Goal: Task Accomplishment & Management: Complete application form

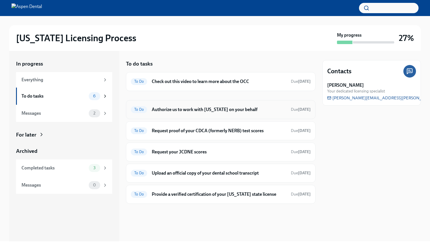
click at [200, 109] on h6 "Authorize us to work with [US_STATE] on your behalf" at bounding box center [219, 110] width 135 height 6
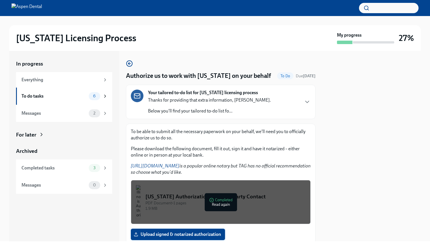
scroll to position [40, 0]
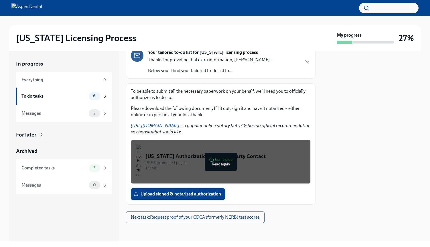
click at [194, 199] on label "Upload signed & notarized authorization" at bounding box center [178, 193] width 94 height 11
click at [0, 0] on input "Upload signed & notarized authorization" at bounding box center [0, 0] width 0 height 0
click at [172, 125] on link "[URL][DOMAIN_NAME]" at bounding box center [155, 125] width 49 height 5
click at [161, 127] on link "[URL][DOMAIN_NAME]" at bounding box center [155, 125] width 49 height 5
click at [172, 126] on link "[URL][DOMAIN_NAME]" at bounding box center [155, 125] width 49 height 5
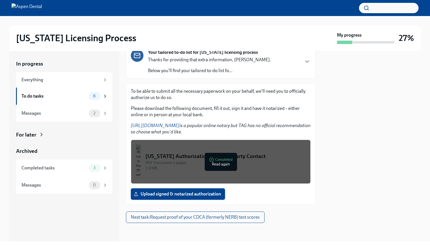
click at [181, 195] on span "Upload signed & notarized authorization" at bounding box center [178, 194] width 86 height 6
click at [0, 0] on input "Upload signed & notarized authorization" at bounding box center [0, 0] width 0 height 0
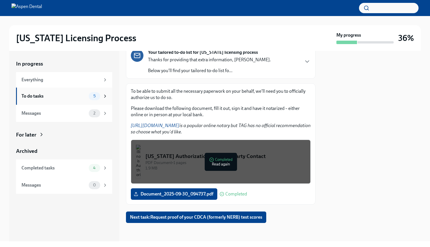
click at [69, 102] on div "To do tasks 5" at bounding box center [64, 96] width 96 height 17
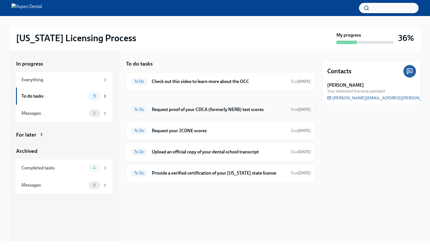
click at [225, 110] on h6 "Request proof of your CDCA (formerly NERB) test scores" at bounding box center [219, 110] width 135 height 6
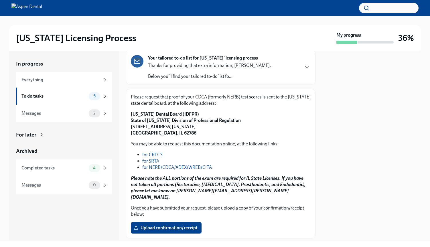
scroll to position [34, 0]
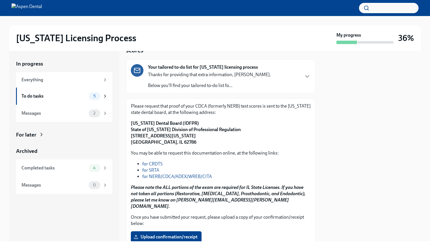
click at [176, 179] on link "for NERB/CDCA/ADEX/WREB/CITA" at bounding box center [177, 176] width 70 height 5
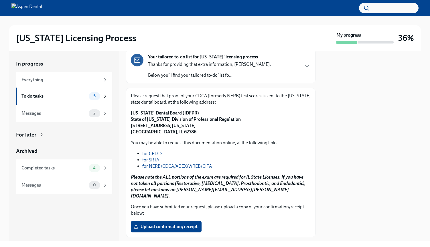
scroll to position [45, 0]
drag, startPoint x: 131, startPoint y: 114, endPoint x: 195, endPoint y: 113, distance: 63.3
click at [195, 113] on p "[US_STATE] Dental Board (IDFPR) State of [US_STATE] Division of Professional Re…" at bounding box center [221, 122] width 180 height 25
click at [195, 112] on p "[US_STATE] Dental Board (IDFPR) State of [US_STATE] Division of Professional Re…" at bounding box center [221, 122] width 180 height 25
drag, startPoint x: 192, startPoint y: 114, endPoint x: 130, endPoint y: 114, distance: 62.2
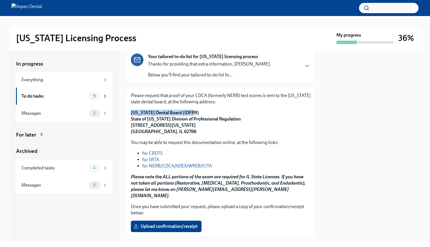
click at [130, 114] on div "Please request that proof of your CDCA (formerly NERB) test scores is sent to t…" at bounding box center [221, 163] width 190 height 150
copy strong "[US_STATE] Dental Board (IDFPR)"
click at [131, 119] on div "Please request that proof of your CDCA (formerly NERB) test scores is sent to t…" at bounding box center [221, 163] width 190 height 150
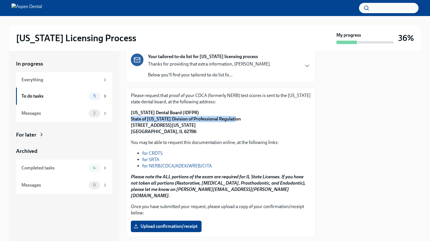
drag, startPoint x: 132, startPoint y: 119, endPoint x: 231, endPoint y: 118, distance: 99.4
click at [231, 118] on p "[US_STATE] Dental Board (IDFPR) State of [US_STATE] Division of Professional Re…" at bounding box center [221, 122] width 180 height 25
copy strong "State of [US_STATE] Division of Professional Regulation"
click at [131, 126] on strong "[US_STATE] Dental Board (IDFPR) State of [US_STATE] Division of Professional Re…" at bounding box center [186, 122] width 110 height 24
drag, startPoint x: 131, startPoint y: 125, endPoint x: 203, endPoint y: 128, distance: 71.7
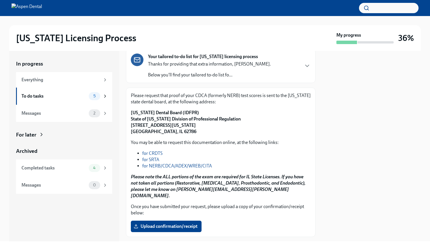
click at [203, 128] on p "[US_STATE] Dental Board (IDFPR) State of [US_STATE] Division of Professional Re…" at bounding box center [221, 122] width 180 height 25
copy strong "[STREET_ADDRESS][US_STATE]"
drag, startPoint x: 131, startPoint y: 132, endPoint x: 152, endPoint y: 131, distance: 21.2
click at [152, 131] on div "Please request that proof of your CDCA (formerly NERB) test scores is sent to t…" at bounding box center [221, 163] width 190 height 150
copy strong "[GEOGRAPHIC_DATA]"
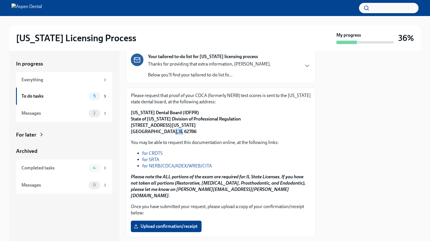
drag, startPoint x: 160, startPoint y: 131, endPoint x: 174, endPoint y: 128, distance: 13.5
click at [173, 131] on p "[US_STATE] Dental Board (IDFPR) State of [US_STATE] Division of Professional Re…" at bounding box center [221, 122] width 180 height 25
copy strong "62786"
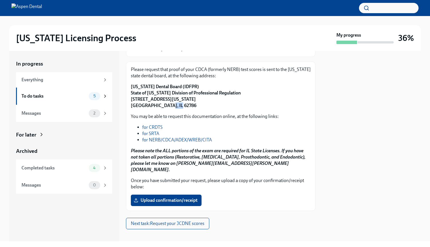
scroll to position [71, 0]
click at [180, 199] on label "Upload confirmation/receipt" at bounding box center [166, 200] width 71 height 11
click at [0, 0] on input "Upload confirmation/receipt" at bounding box center [0, 0] width 0 height 0
click at [193, 195] on label "Upload confirmation/receipt" at bounding box center [166, 200] width 71 height 11
click at [0, 0] on input "Upload confirmation/receipt" at bounding box center [0, 0] width 0 height 0
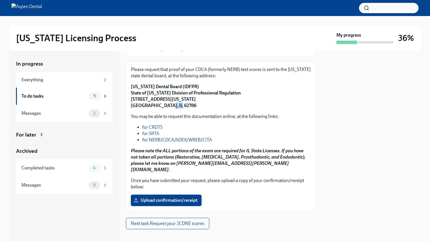
click at [172, 198] on span "Upload confirmation/receipt" at bounding box center [166, 201] width 63 height 6
click at [0, 0] on input "Upload confirmation/receipt" at bounding box center [0, 0] width 0 height 0
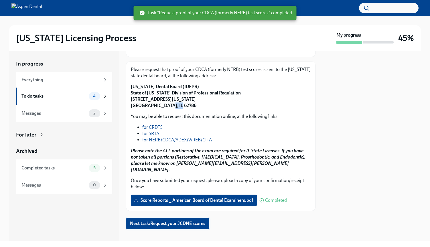
click at [176, 223] on button "Next task : Request your JCDNE scores" at bounding box center [167, 223] width 83 height 11
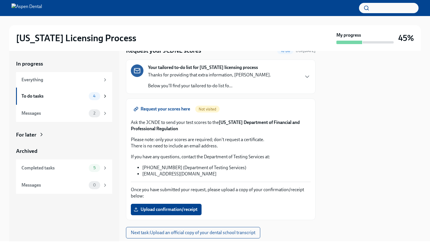
scroll to position [25, 0]
click at [226, 124] on strong "[US_STATE] Department of Financial and Professional Regulation" at bounding box center [215, 126] width 169 height 12
click at [228, 123] on strong "[US_STATE] Department of Financial and Professional Regulation" at bounding box center [215, 126] width 169 height 12
drag, startPoint x: 146, startPoint y: 122, endPoint x: 160, endPoint y: 125, distance: 13.4
click at [160, 125] on p "Ask the JCNDE to send your test scores to the [US_STATE] Department of Financia…" at bounding box center [221, 125] width 180 height 13
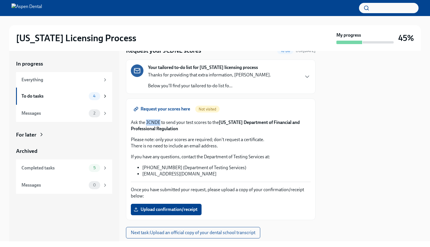
click at [160, 125] on p "Ask the JCNDE to send your test scores to the [US_STATE] Department of Financia…" at bounding box center [221, 125] width 180 height 13
click at [143, 122] on p "Ask the JCNDE to send your test scores to the [US_STATE] Department of Financia…" at bounding box center [221, 125] width 180 height 13
drag, startPoint x: 147, startPoint y: 122, endPoint x: 208, endPoint y: 124, distance: 61.1
click at [208, 124] on p "Ask the JCNDE to send your test scores to the [US_STATE] Department of Financia…" at bounding box center [221, 125] width 180 height 13
copy p "CNDE to send your test scores"
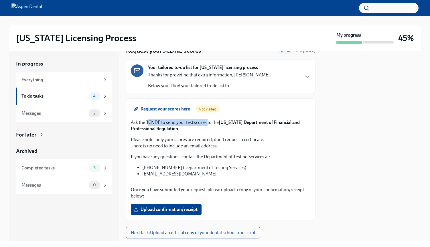
click at [176, 109] on span "Request your scores here" at bounding box center [162, 109] width 55 height 6
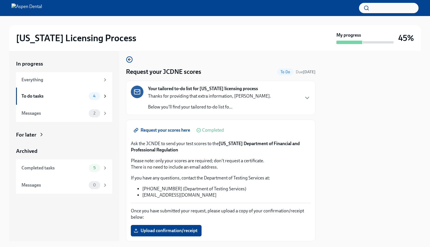
scroll to position [8, 0]
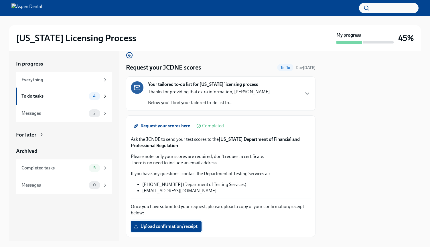
click at [182, 231] on label "Upload confirmation/receipt" at bounding box center [166, 226] width 71 height 11
click at [0, 0] on input "Upload confirmation/receipt" at bounding box center [0, 0] width 0 height 0
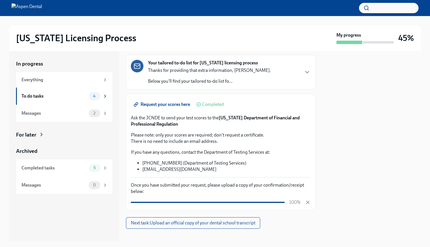
scroll to position [36, 0]
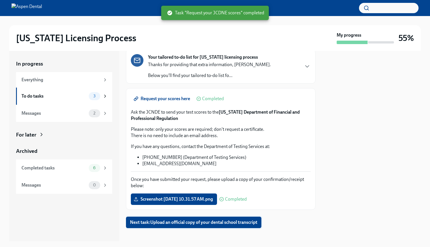
click at [187, 223] on span "Next task : Upload an official copy of your dental school transcript" at bounding box center [193, 223] width 127 height 6
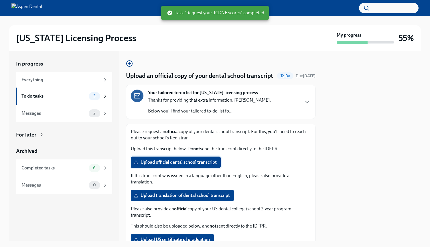
click at [200, 165] on span "Upload official dental school transcript" at bounding box center [176, 163] width 82 height 6
click at [0, 0] on input "Upload official dental school transcript" at bounding box center [0, 0] width 0 height 0
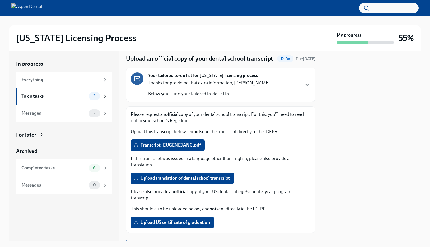
scroll to position [46, 0]
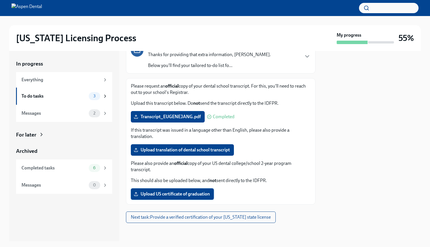
click at [186, 197] on span "Upload US certificate of graduation" at bounding box center [172, 194] width 75 height 6
click at [0, 0] on input "Upload US certificate of graduation" at bounding box center [0, 0] width 0 height 0
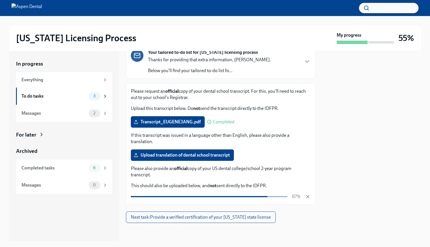
scroll to position [49, 0]
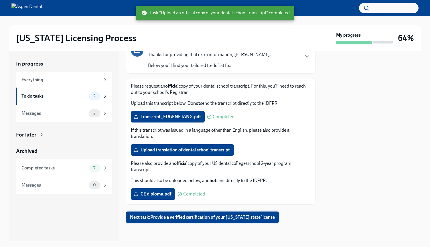
click at [239, 220] on span "Next task : Provide a verified certification of your [US_STATE] state license" at bounding box center [202, 218] width 145 height 6
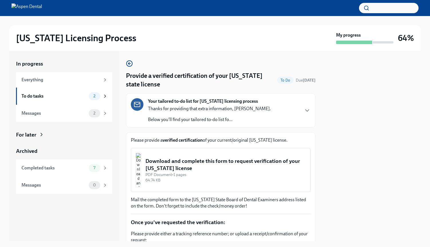
click at [176, 170] on div "Download and complete this form to request verification of your [US_STATE] lice…" at bounding box center [226, 165] width 160 height 15
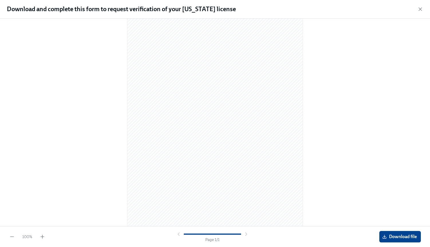
scroll to position [29, 0]
click at [408, 237] on span "Download file" at bounding box center [401, 237] width 34 height 6
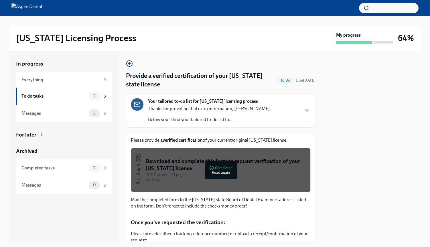
scroll to position [0, 0]
click at [299, 113] on div "Your tailored to-do list for [US_STATE] licensing process Thanks for providing …" at bounding box center [221, 110] width 180 height 25
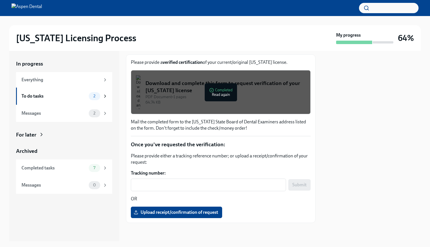
scroll to position [286, 0]
click at [74, 95] on div "To do tasks" at bounding box center [53, 96] width 65 height 6
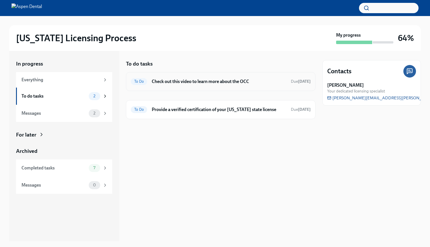
click at [186, 86] on div "To Do Check out this video to learn more about the OCC Due [DATE]" at bounding box center [221, 81] width 180 height 9
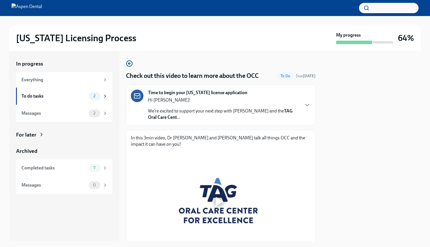
click at [204, 119] on p "We’re excited to support your next step with Aspen Dental and the TAG Oral Care…" at bounding box center [223, 114] width 151 height 13
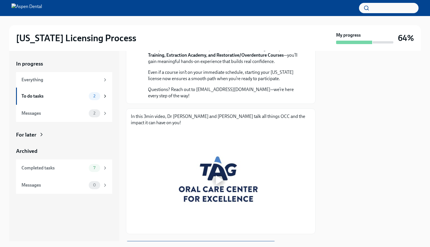
scroll to position [248, 0]
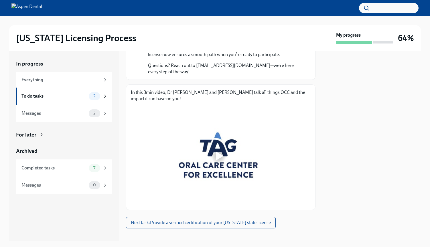
click at [185, 172] on div at bounding box center [219, 156] width 176 height 99
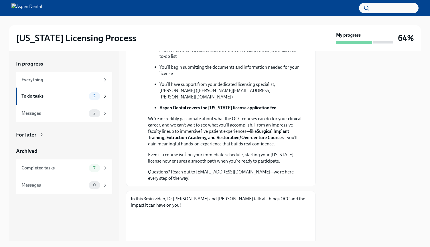
scroll to position [90, 0]
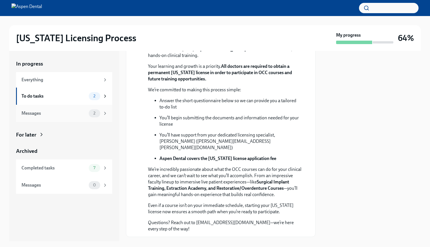
click at [75, 120] on div "Messages 2" at bounding box center [64, 113] width 96 height 17
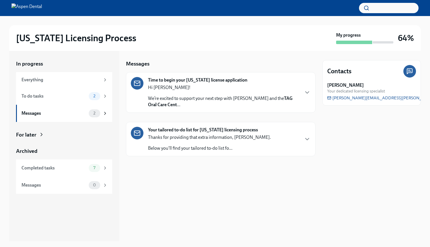
click at [178, 106] on p "We’re excited to support your next step with Aspen Dental and the TAG Oral Care…" at bounding box center [223, 101] width 151 height 13
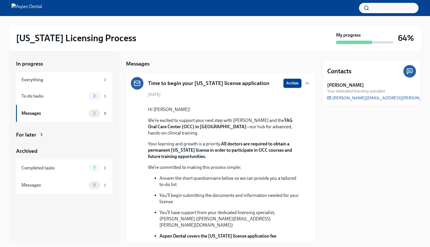
click at [289, 86] on span "Archive" at bounding box center [292, 83] width 12 height 6
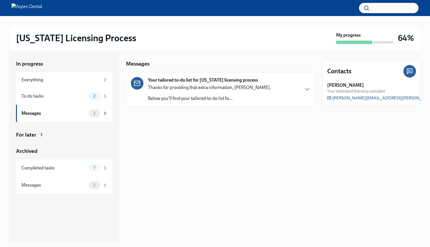
click at [249, 91] on div "Thanks for providing that extra information, [PERSON_NAME]. Below you'll find y…" at bounding box center [209, 93] width 123 height 17
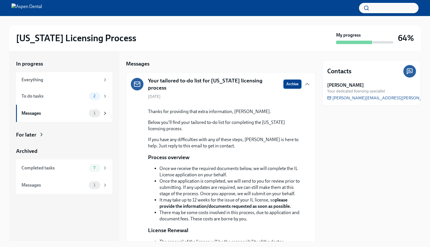
click at [286, 82] on span "Archive" at bounding box center [292, 84] width 12 height 6
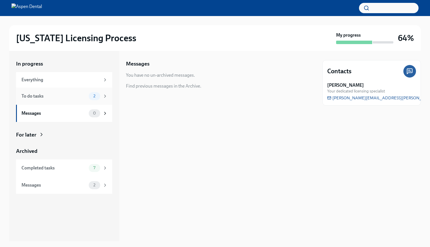
click at [62, 97] on div "To do tasks" at bounding box center [53, 96] width 65 height 6
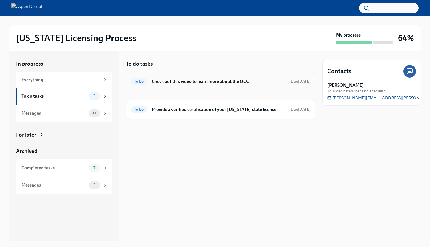
click at [136, 82] on span "To Do" at bounding box center [139, 81] width 16 height 4
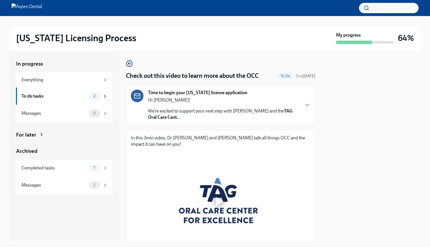
click at [176, 107] on div "Hi [PERSON_NAME]! We’re excited to support your next step with Aspen Dental and…" at bounding box center [223, 108] width 151 height 23
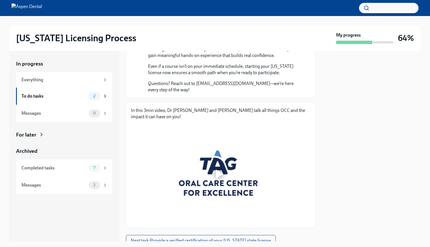
scroll to position [221, 0]
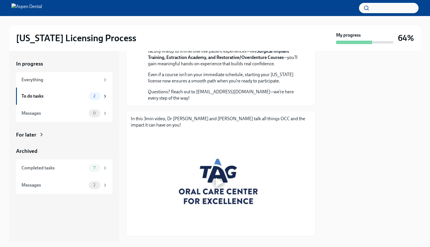
click at [217, 101] on p "Questions? Reach out to [EMAIL_ADDRESS][DOMAIN_NAME]—we’re here every step of t…" at bounding box center [225, 95] width 154 height 13
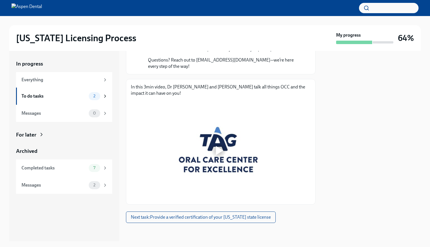
scroll to position [294, 0]
click at [172, 216] on span "Next task : Provide a verified certification of your [US_STATE] state license" at bounding box center [201, 218] width 140 height 6
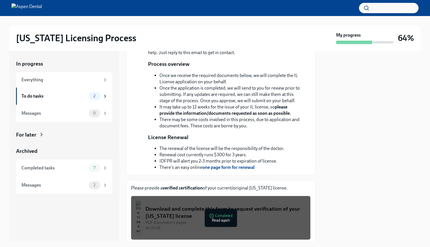
scroll to position [286, 0]
